Goal: Consume media (video, audio)

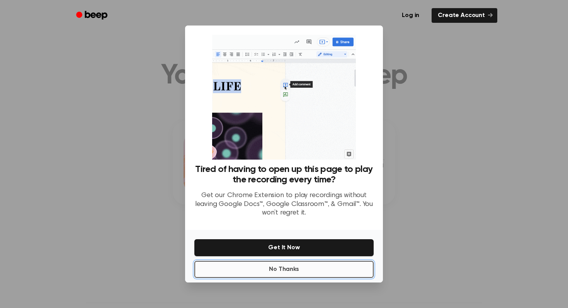
click at [326, 275] on button "No Thanks" at bounding box center [283, 269] width 179 height 17
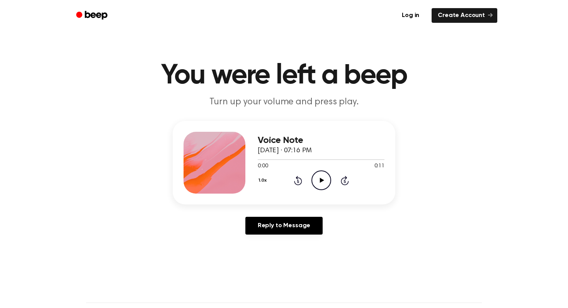
click at [320, 180] on icon at bounding box center [322, 180] width 4 height 5
click at [320, 185] on icon "Play Audio" at bounding box center [322, 180] width 20 height 20
